Goal: Check status: Check status

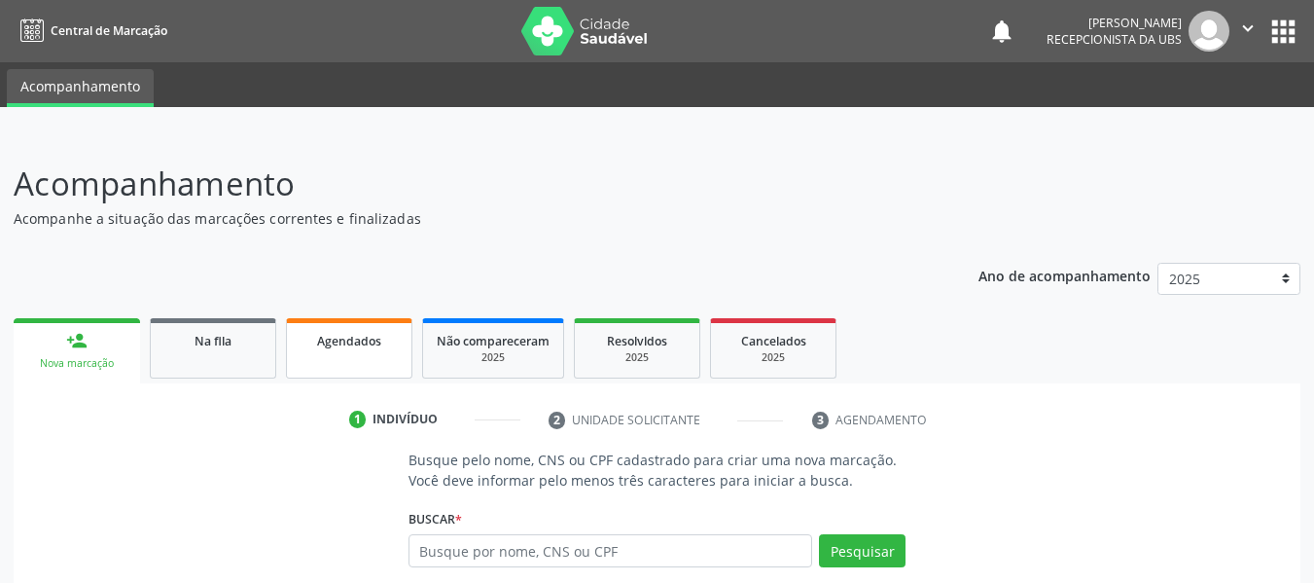
click at [376, 341] on span "Agendados" at bounding box center [349, 341] width 64 height 17
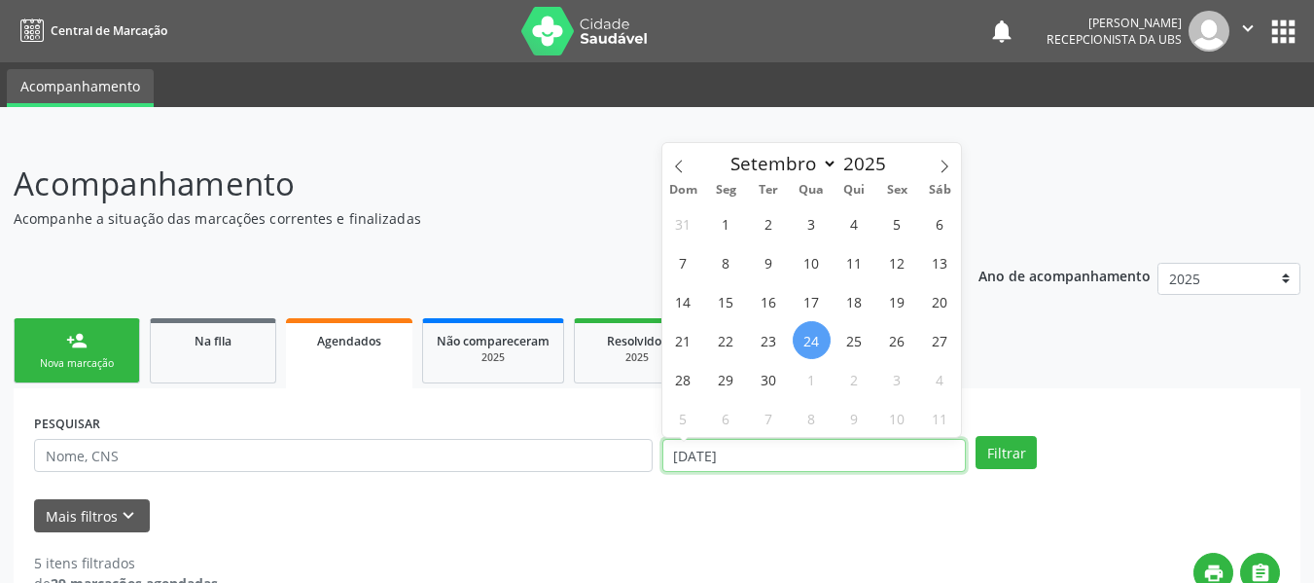
click at [683, 453] on input "[DATE]" at bounding box center [815, 455] width 305 height 33
click at [730, 229] on span "1" at bounding box center [726, 223] width 38 height 38
type input "[DATE]"
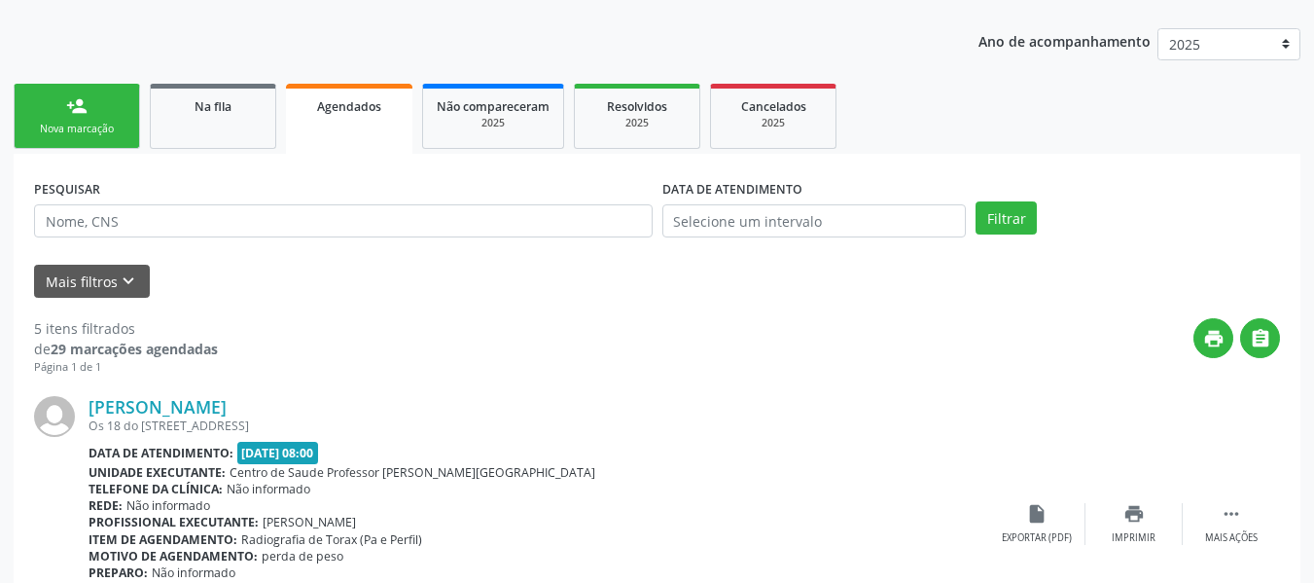
scroll to position [272, 0]
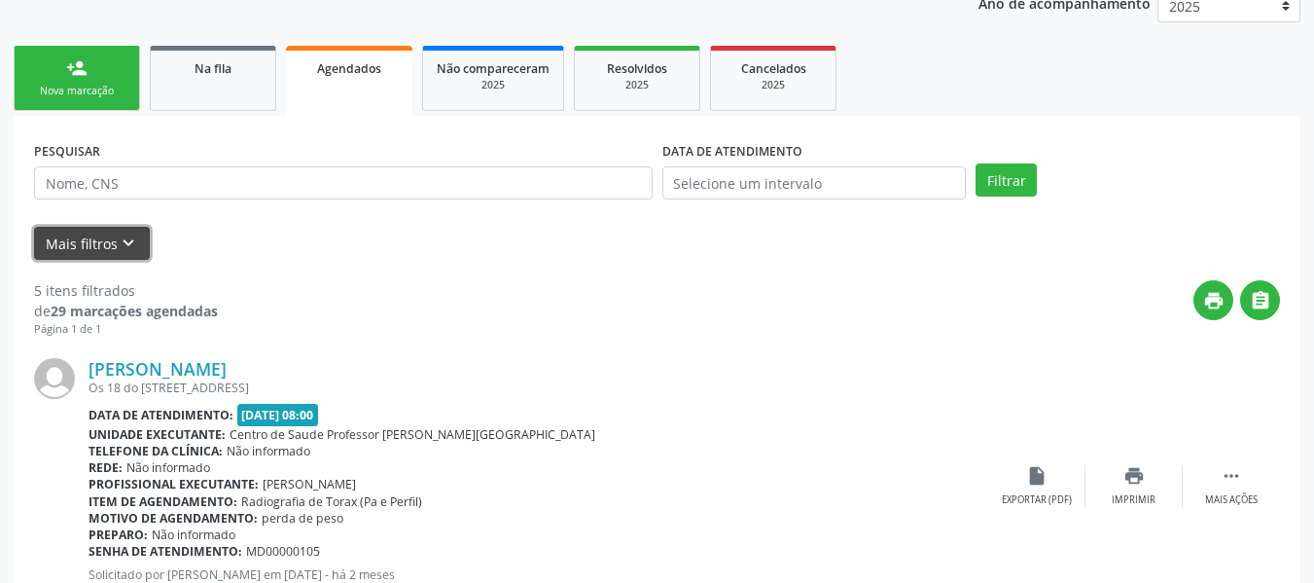
click at [109, 241] on button "Mais filtros keyboard_arrow_down" at bounding box center [92, 244] width 116 height 34
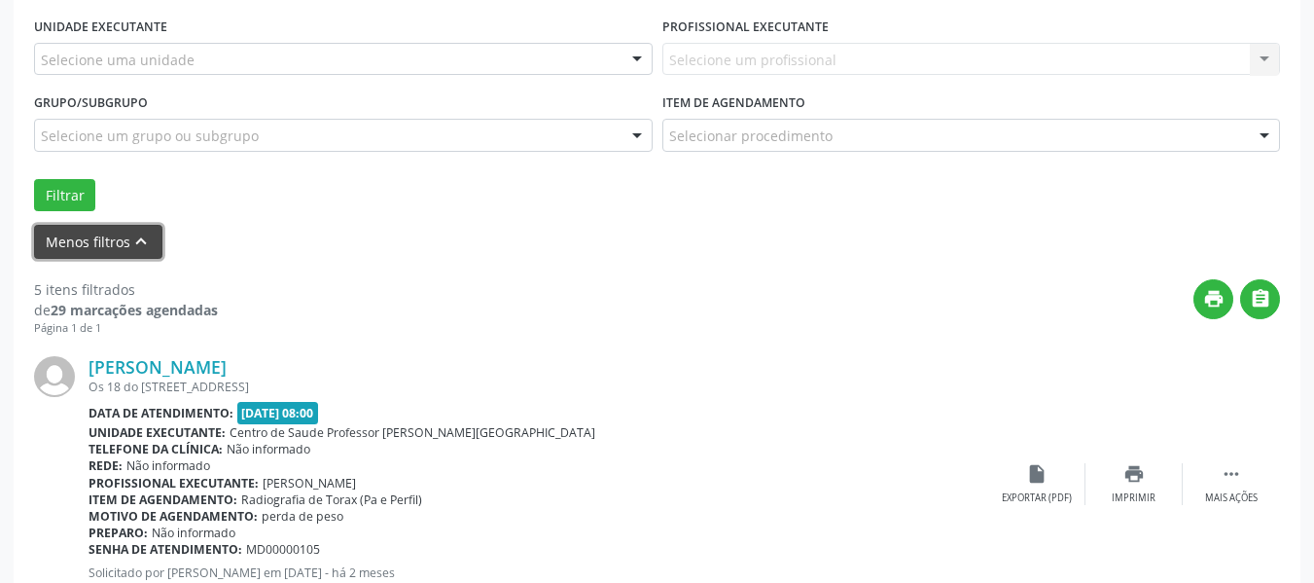
scroll to position [0, 0]
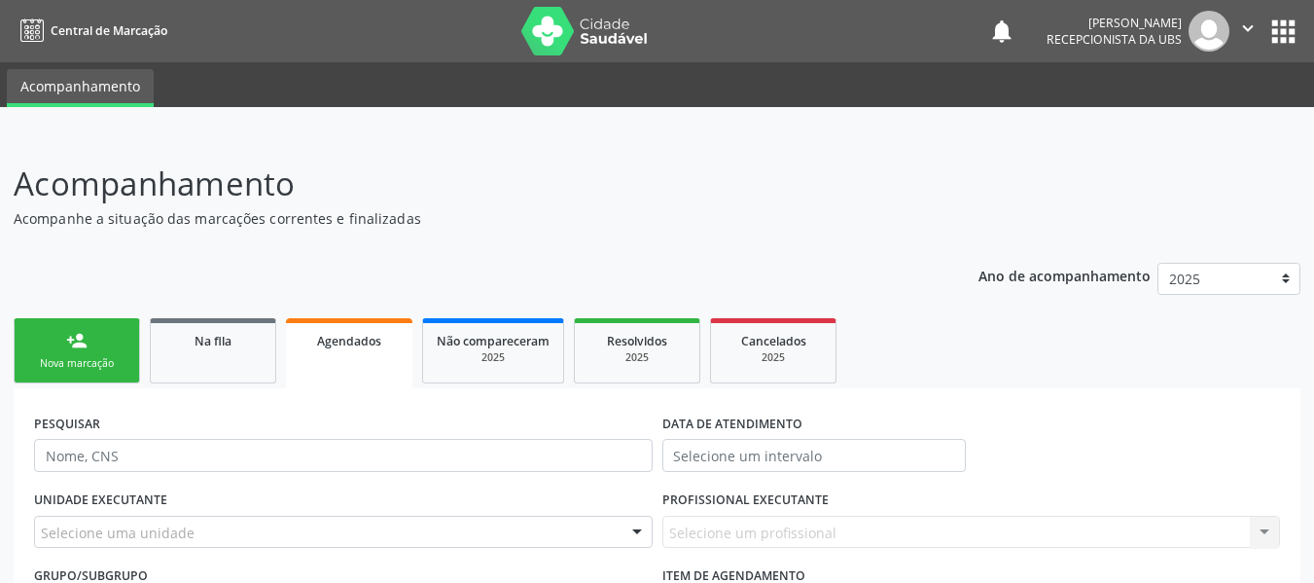
click at [356, 335] on span "Agendados" at bounding box center [349, 341] width 64 height 17
click at [211, 347] on span "Na fila" at bounding box center [213, 341] width 37 height 17
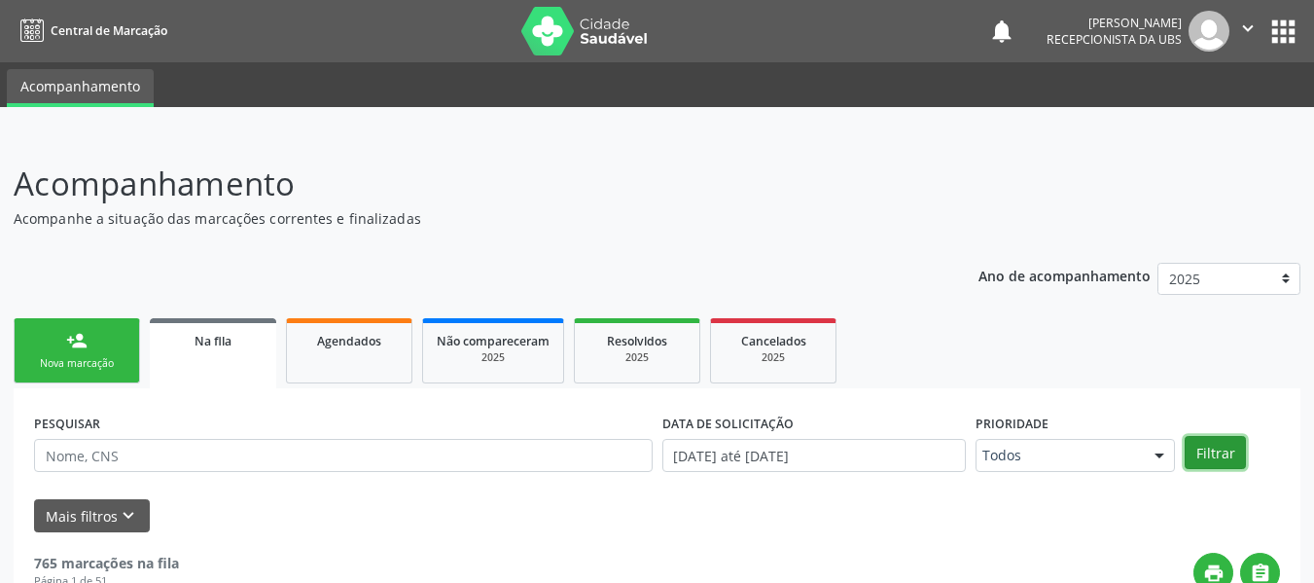
click at [1199, 445] on button "Filtrar" at bounding box center [1215, 452] width 61 height 33
click at [352, 345] on span "Agendados" at bounding box center [349, 341] width 64 height 17
select select "8"
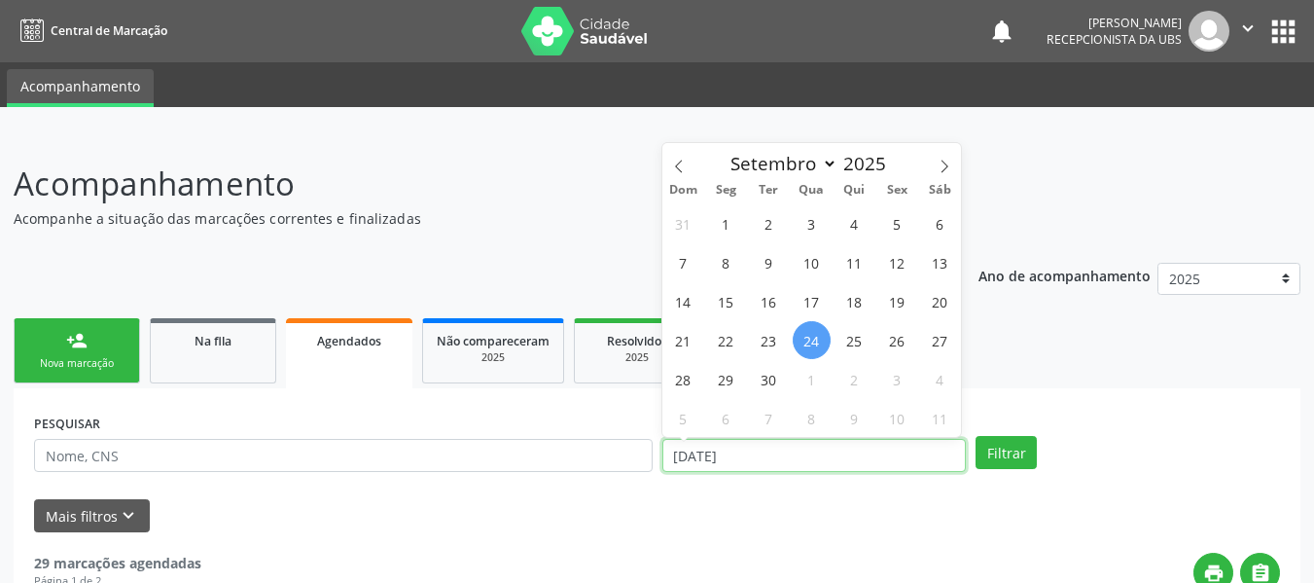
click at [694, 456] on input "[DATE]" at bounding box center [815, 455] width 305 height 33
click at [731, 223] on span "1" at bounding box center [726, 223] width 38 height 38
type input "[DATE]"
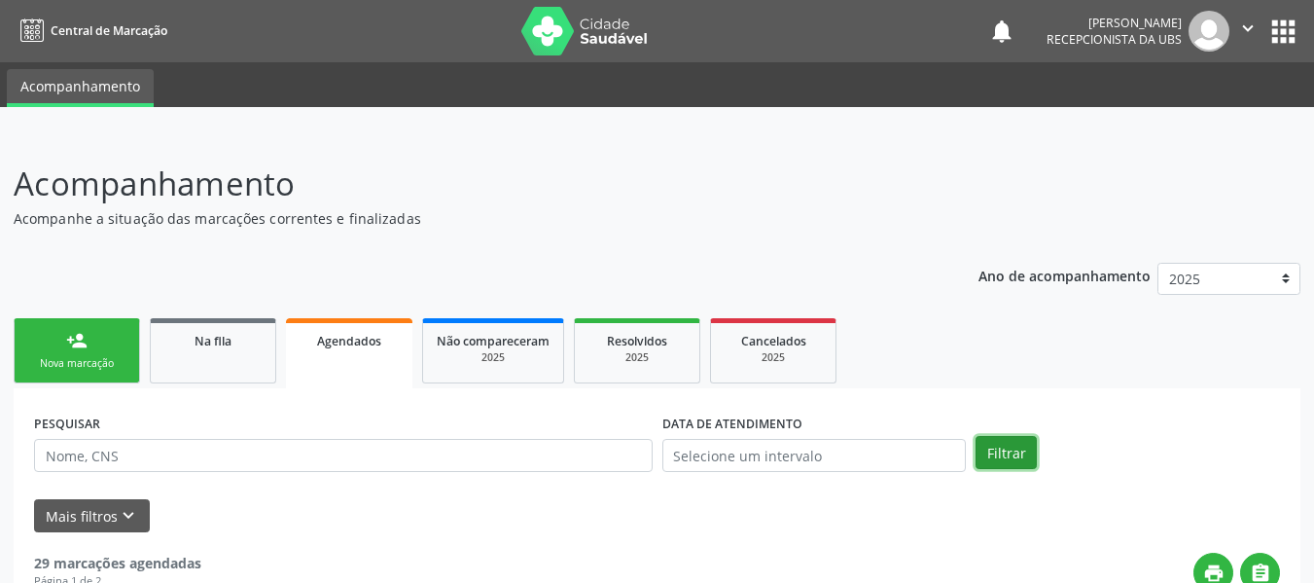
click at [1013, 449] on button "Filtrar" at bounding box center [1006, 452] width 61 height 33
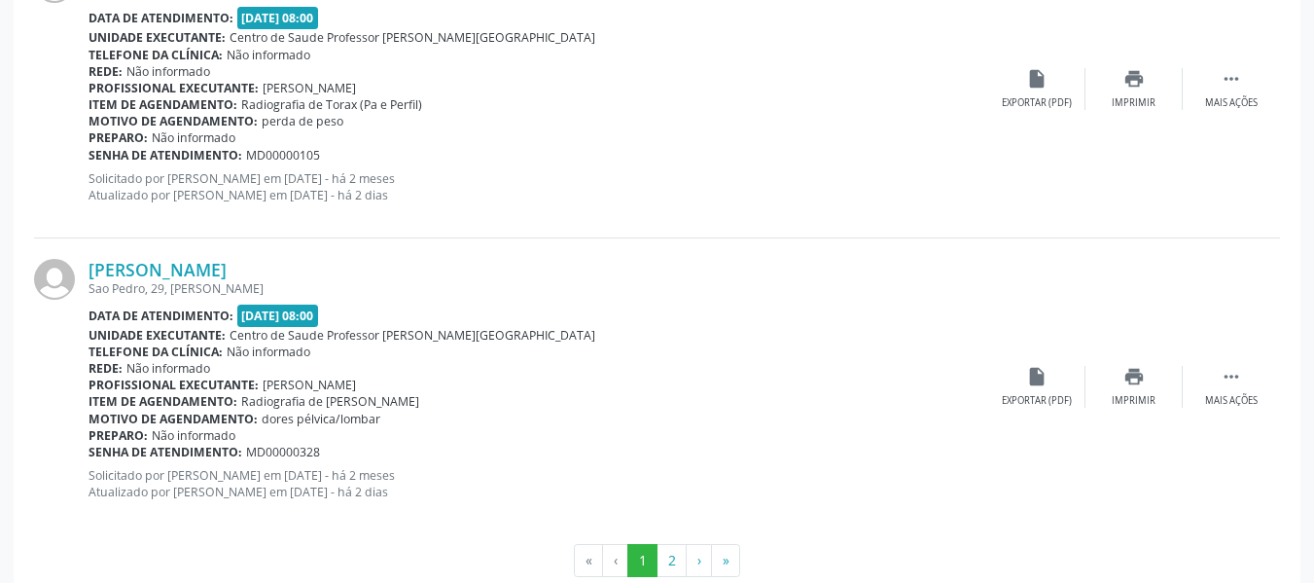
scroll to position [4556, 0]
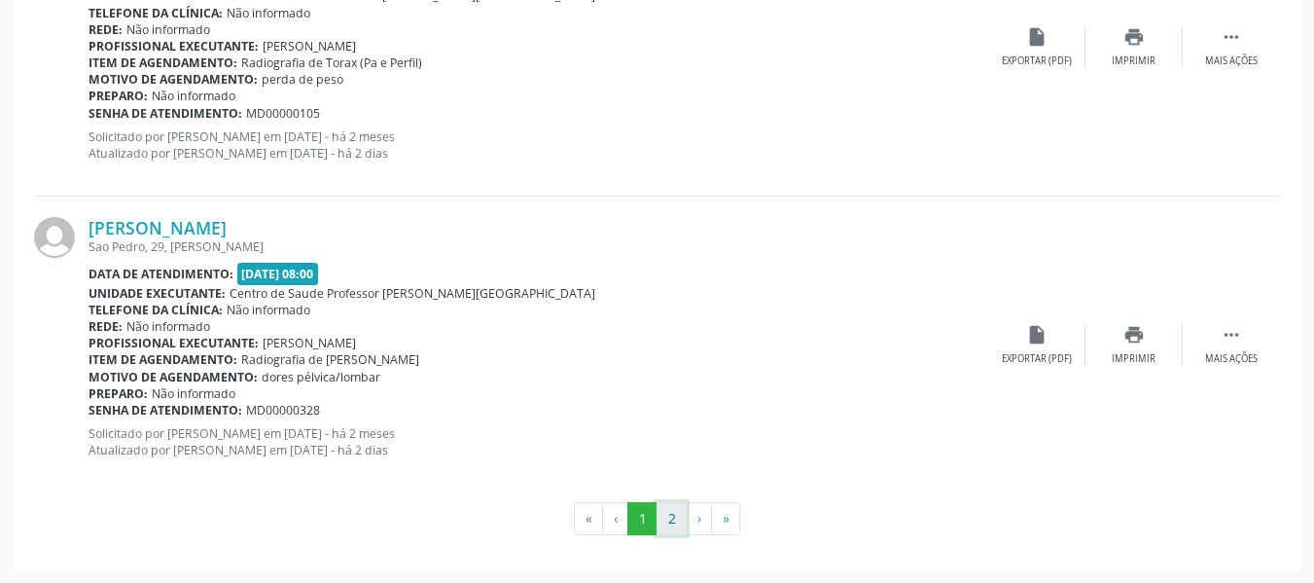
click at [666, 524] on button "2" at bounding box center [672, 518] width 30 height 33
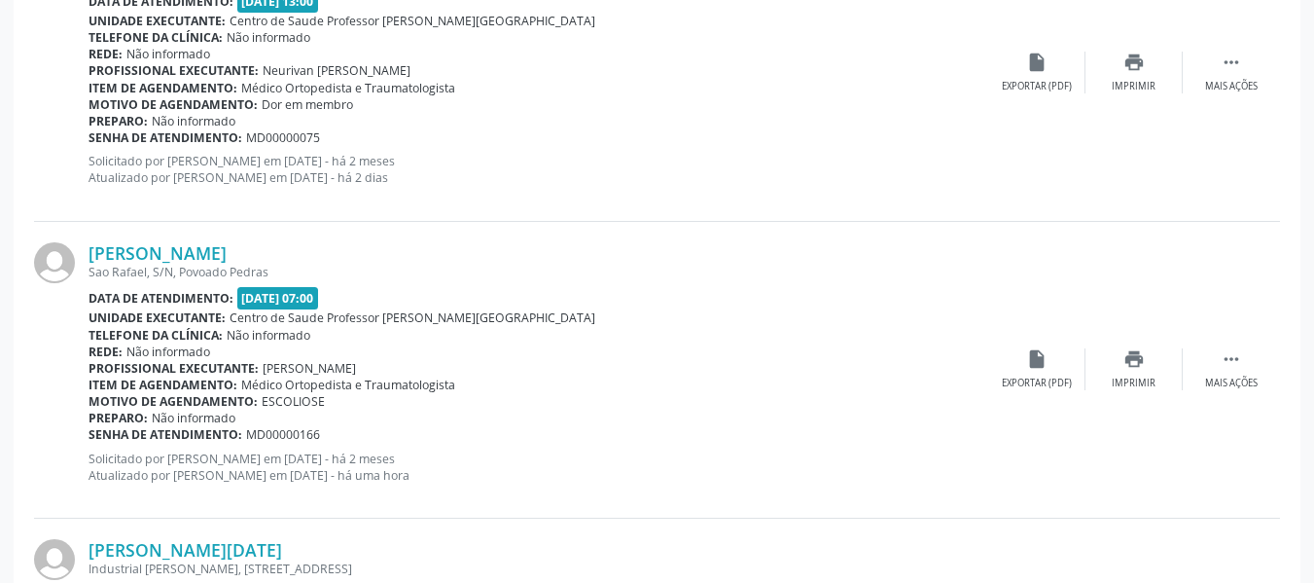
scroll to position [2741, 0]
